Goal: Information Seeking & Learning: Learn about a topic

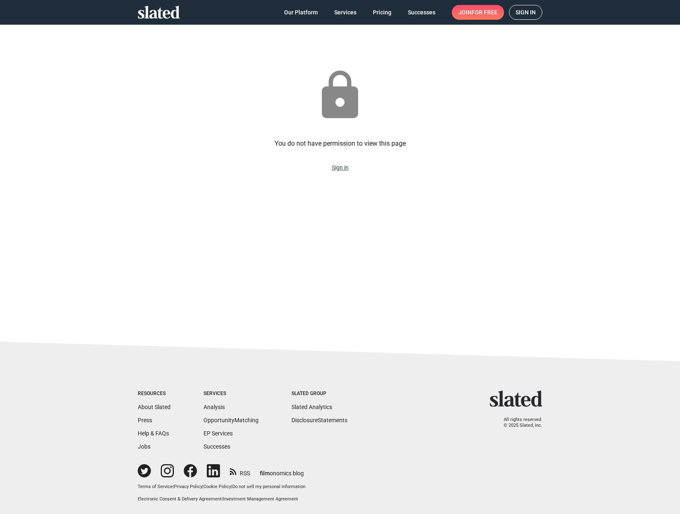
drag, startPoint x: 335, startPoint y: 167, endPoint x: 338, endPoint y: 174, distance: 8.3
click at [335, 167] on link "Sign in" at bounding box center [340, 167] width 17 height 7
click at [341, 168] on link "Sign in" at bounding box center [340, 167] width 17 height 7
click at [535, 8] on span "Sign in" at bounding box center [526, 12] width 20 height 14
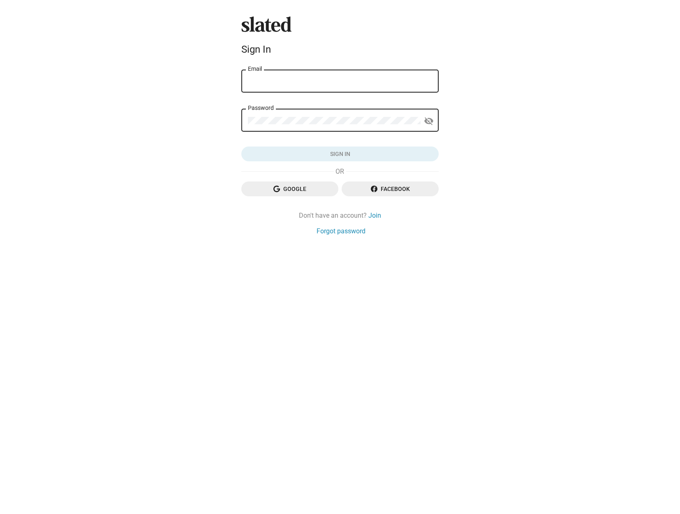
click at [341, 85] on input "Email" at bounding box center [340, 81] width 184 height 7
type input "[PERSON_NAME][EMAIL_ADDRESS][DOMAIN_NAME]"
click at [303, 186] on span "Google" at bounding box center [290, 188] width 84 height 15
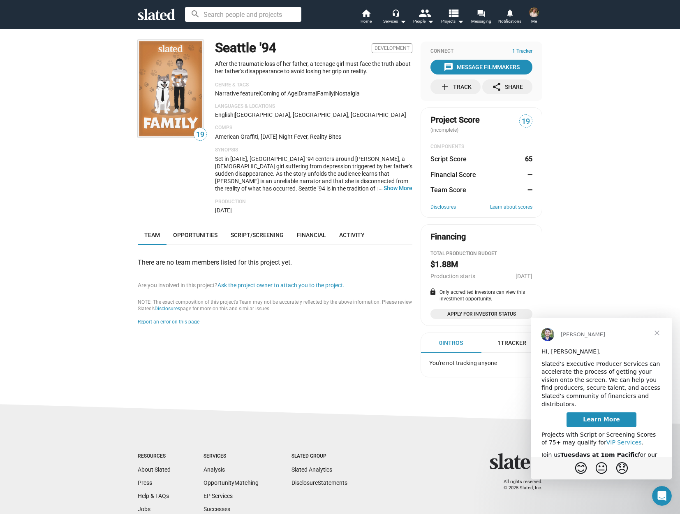
click at [658, 329] on span "Close" at bounding box center [657, 333] width 30 height 30
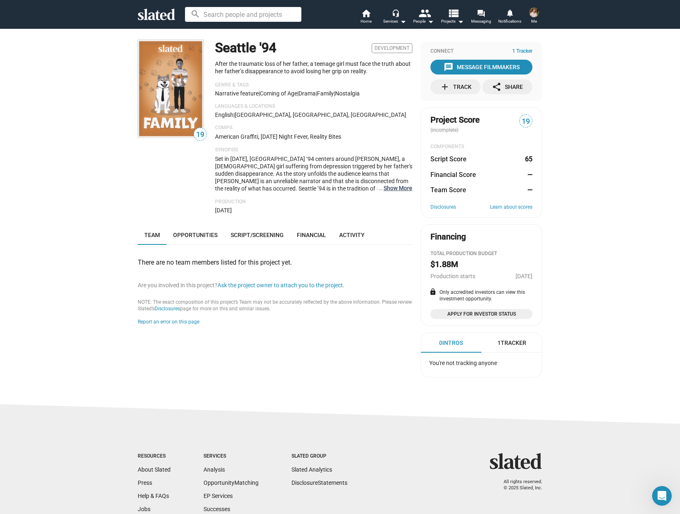
click at [397, 188] on button "… Show More" at bounding box center [398, 187] width 29 height 7
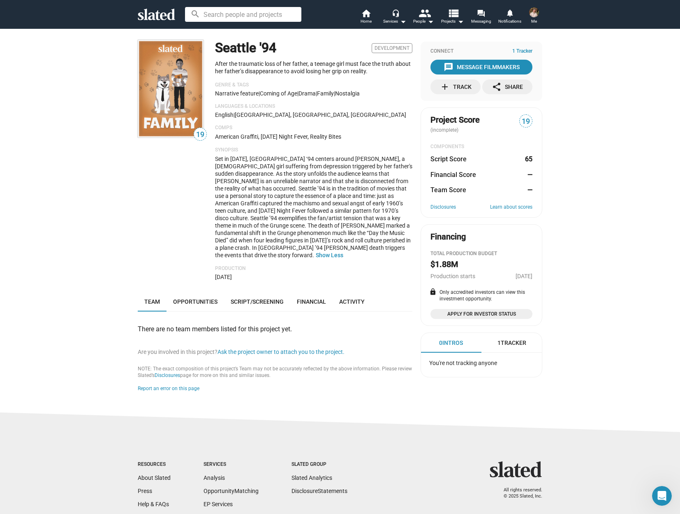
click at [525, 161] on dd "65" at bounding box center [529, 159] width 8 height 9
click at [521, 123] on span "19" at bounding box center [526, 121] width 12 height 11
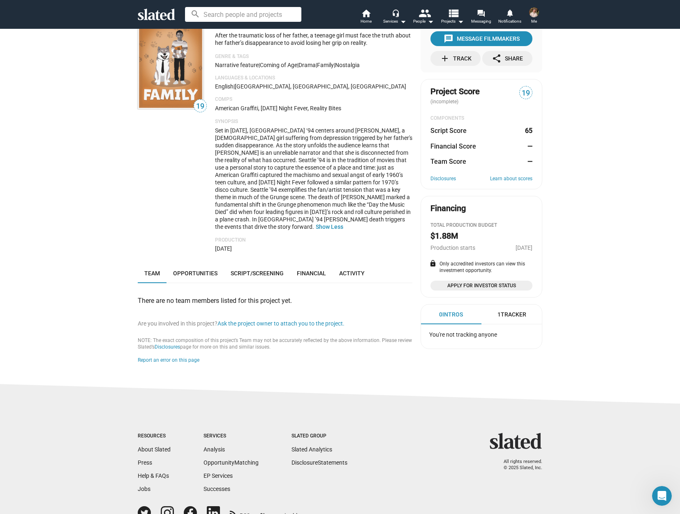
scroll to position [41, 0]
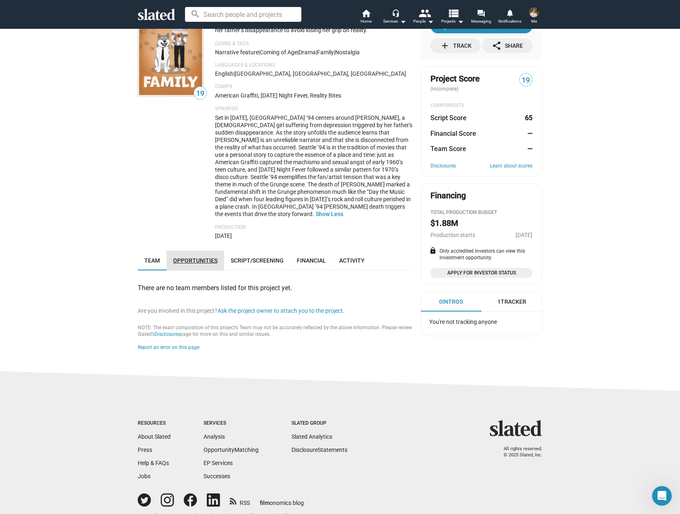
click at [202, 261] on span "Opportunities" at bounding box center [195, 260] width 44 height 7
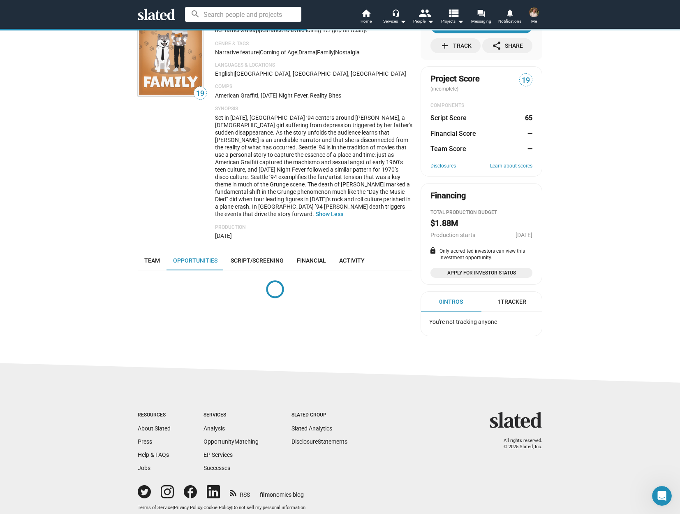
scroll to position [65, 0]
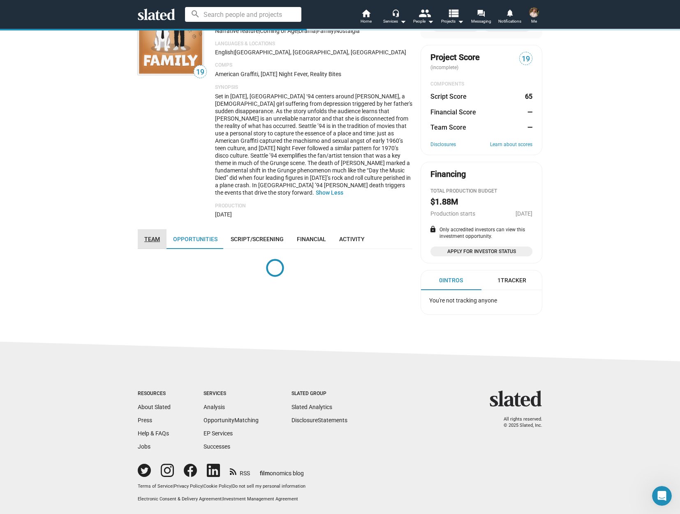
click at [145, 236] on span "Team" at bounding box center [152, 239] width 16 height 7
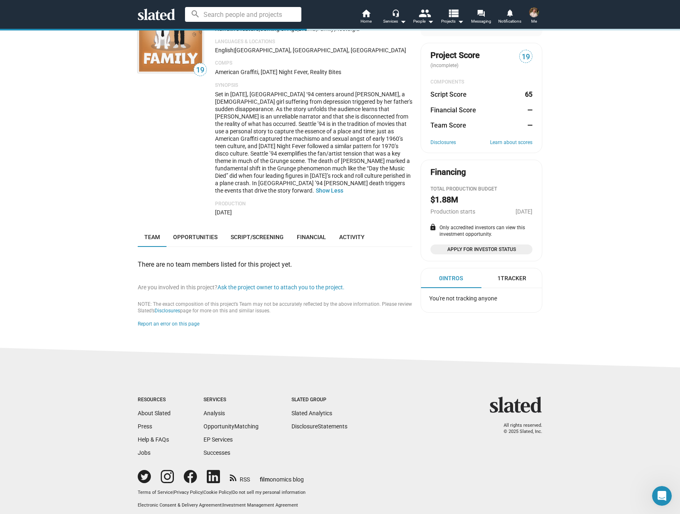
scroll to position [74, 0]
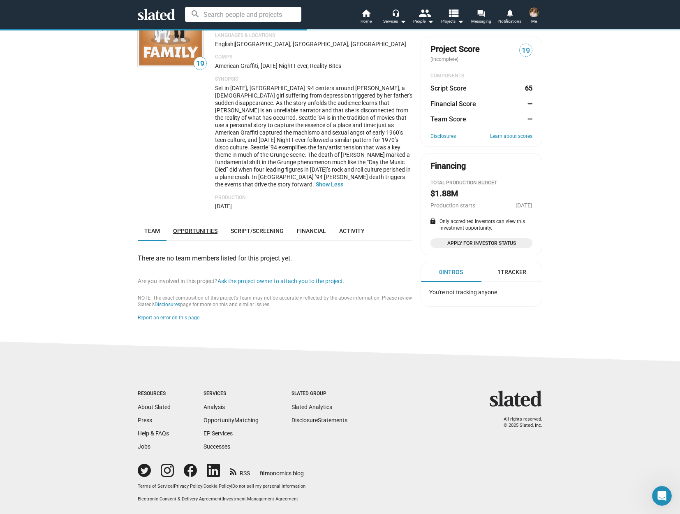
click at [199, 230] on span "Opportunities" at bounding box center [195, 230] width 44 height 7
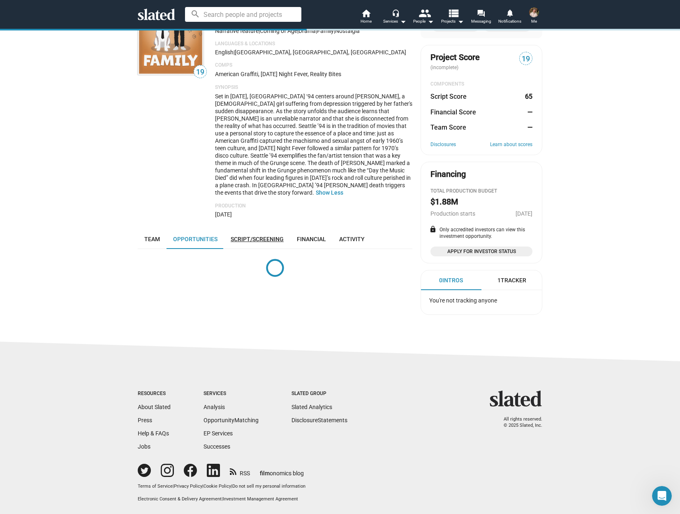
scroll to position [74, 0]
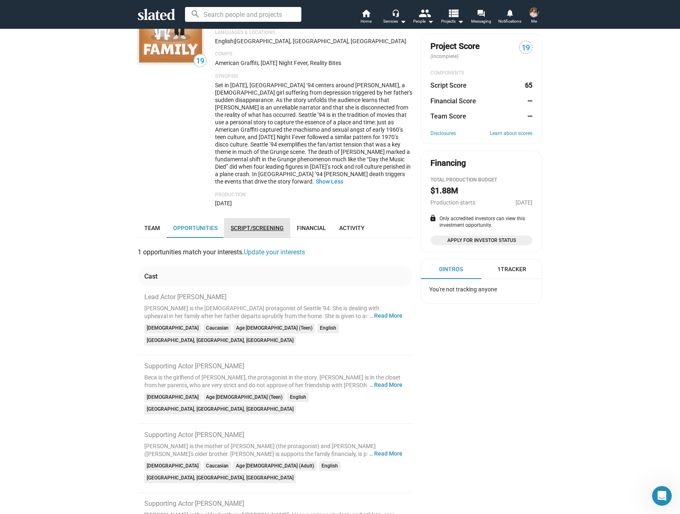
click at [268, 227] on span "Script/Screening" at bounding box center [257, 228] width 53 height 7
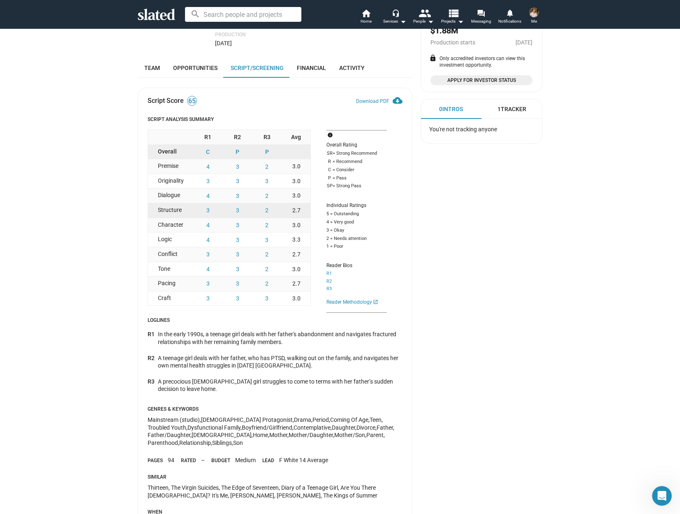
scroll to position [141, 0]
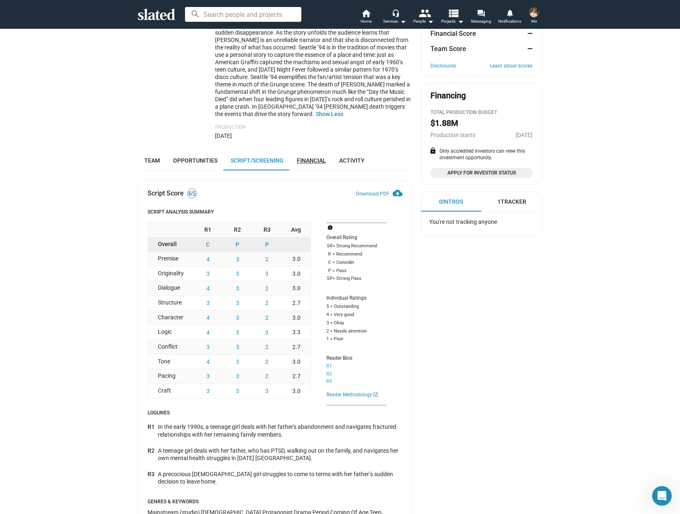
click at [308, 161] on span "Financial" at bounding box center [311, 160] width 29 height 7
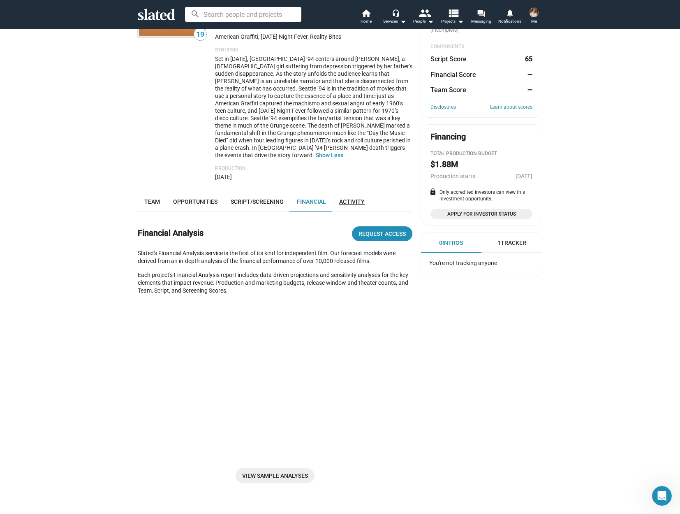
click at [348, 201] on span "Activity" at bounding box center [351, 201] width 25 height 7
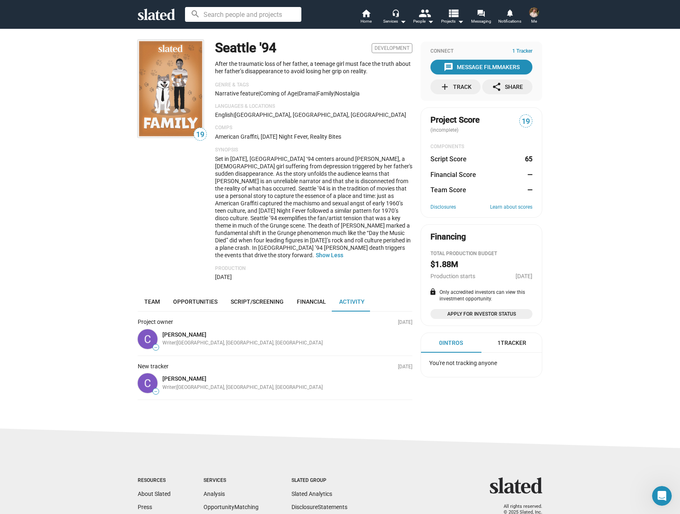
click at [154, 12] on icon at bounding box center [156, 15] width 37 height 12
